Goal: Obtain resource: Obtain resource

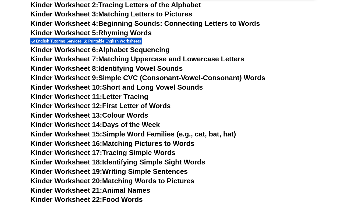
scroll to position [246, 0]
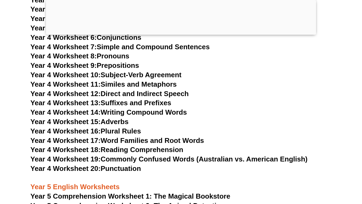
scroll to position [2408, 0]
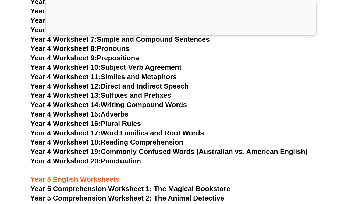
click at [130, 162] on link "Year 4 Worksheet 20: Punctuation" at bounding box center [85, 161] width 111 height 8
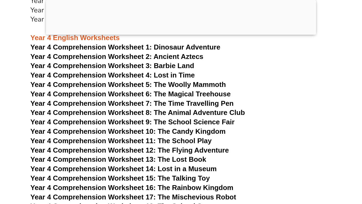
scroll to position [2198, 0]
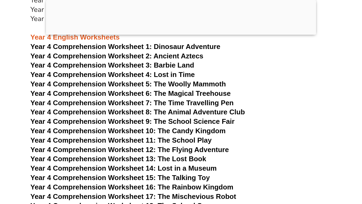
click at [194, 86] on span "Year 4 Comprehension Worksheet 5: The Woolly Mammoth" at bounding box center [128, 84] width 196 height 8
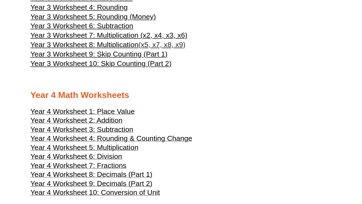
scroll to position [662, 0]
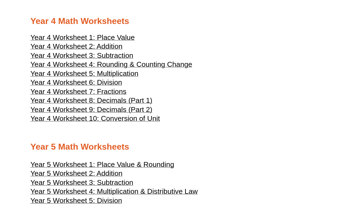
click at [118, 78] on span "Year 4 Worksheet 5: Multiplication" at bounding box center [84, 73] width 108 height 8
click at [113, 86] on span "Year 4 Worksheet 6: Division" at bounding box center [76, 82] width 92 height 8
click at [111, 50] on span "Year 4 Worksheet 2: Addition" at bounding box center [76, 46] width 92 height 8
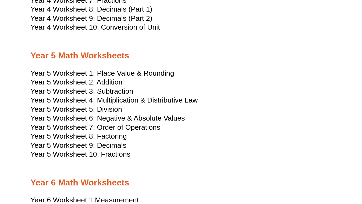
scroll to position [753, 0]
click at [118, 104] on span "Year 5 Worksheet 4: Multiplication & Distributive Law" at bounding box center [113, 100] width 167 height 8
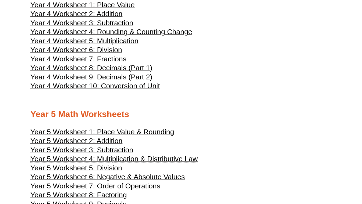
scroll to position [694, 0]
click at [109, 18] on span "Year 4 Worksheet 2: Addition" at bounding box center [76, 14] width 92 height 8
